Goal: Navigation & Orientation: Find specific page/section

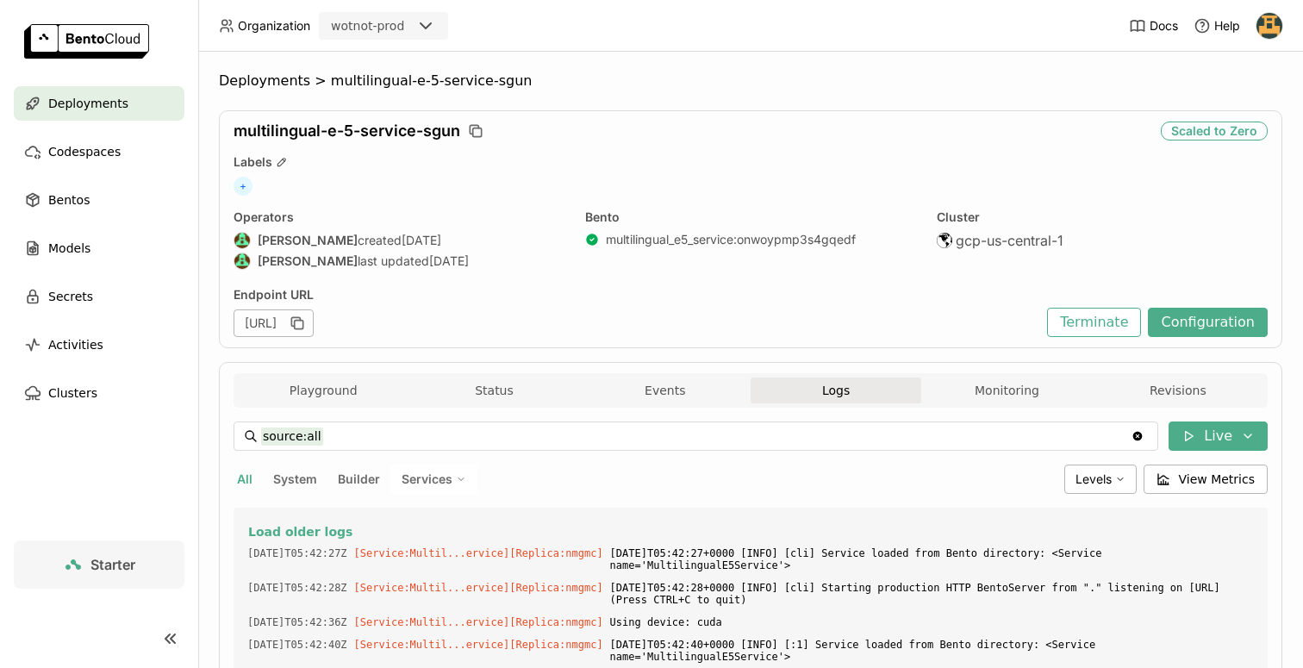
scroll to position [5198, 0]
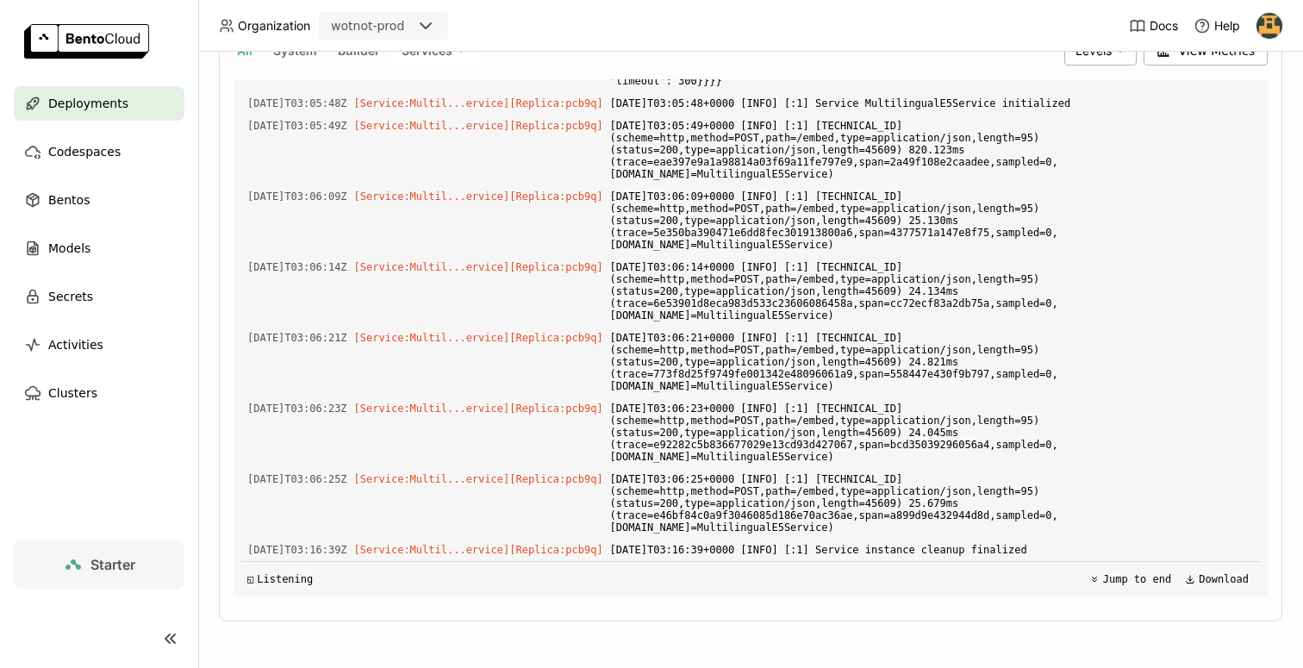
click at [83, 99] on span "Deployments" at bounding box center [88, 103] width 80 height 21
